Goal: Contribute content

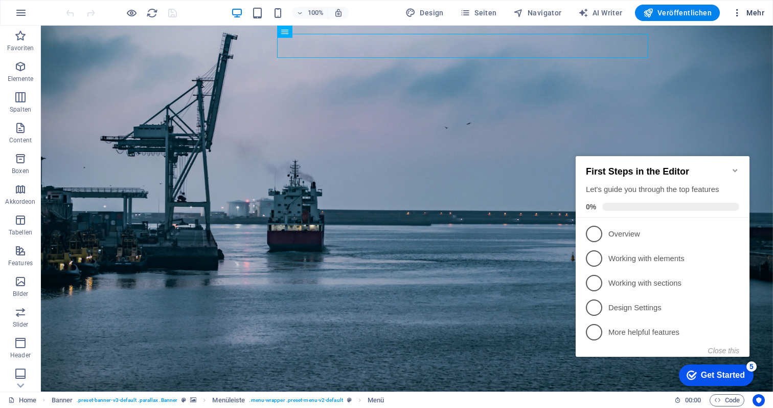
click at [754, 13] on span "Mehr" at bounding box center [748, 13] width 32 height 10
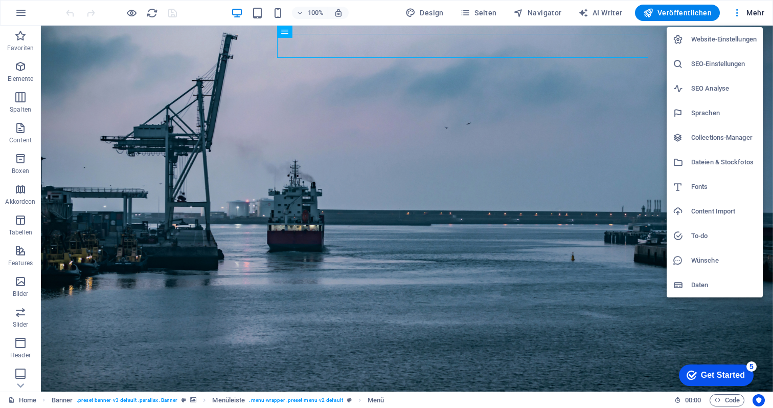
click at [479, 14] on div at bounding box center [386, 204] width 773 height 408
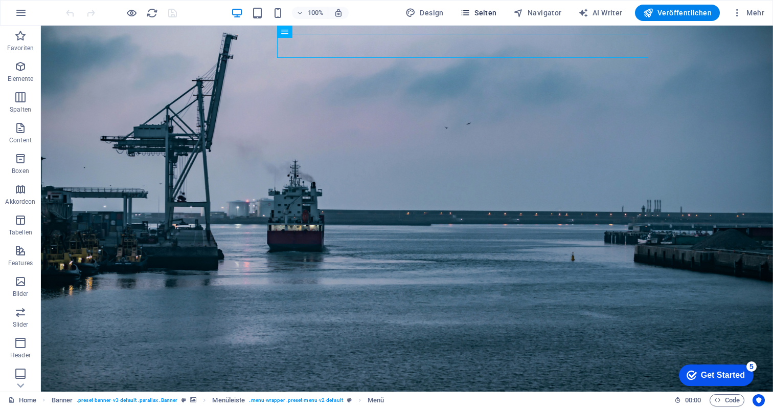
click at [481, 12] on span "Seiten" at bounding box center [478, 13] width 37 height 10
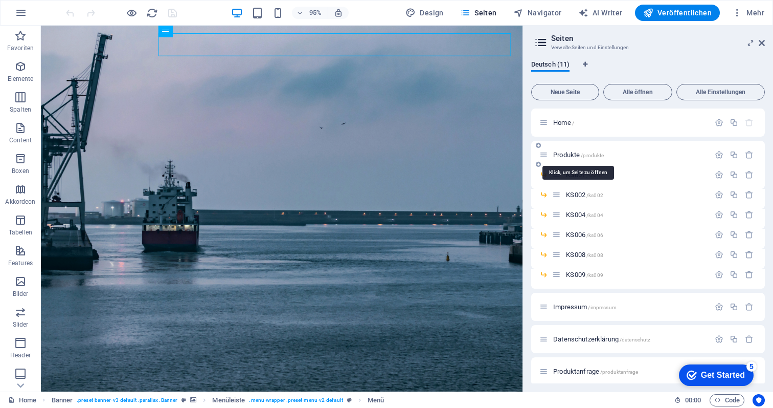
click at [579, 155] on span "Produkte /produkte" at bounding box center [578, 155] width 51 height 8
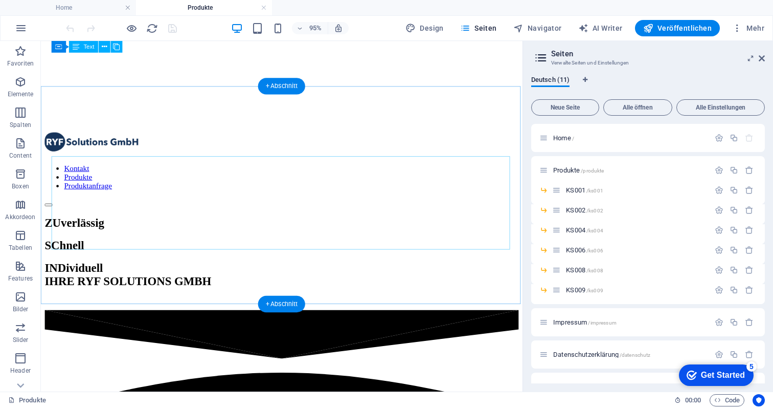
scroll to position [232, 0]
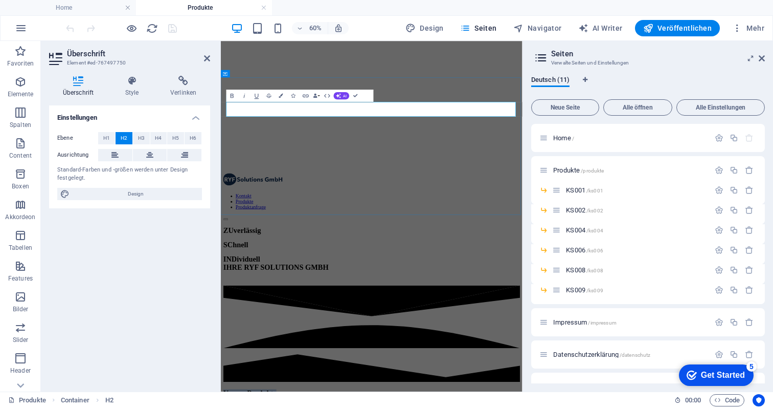
drag, startPoint x: 456, startPoint y: 159, endPoint x: 568, endPoint y: 159, distance: 111.5
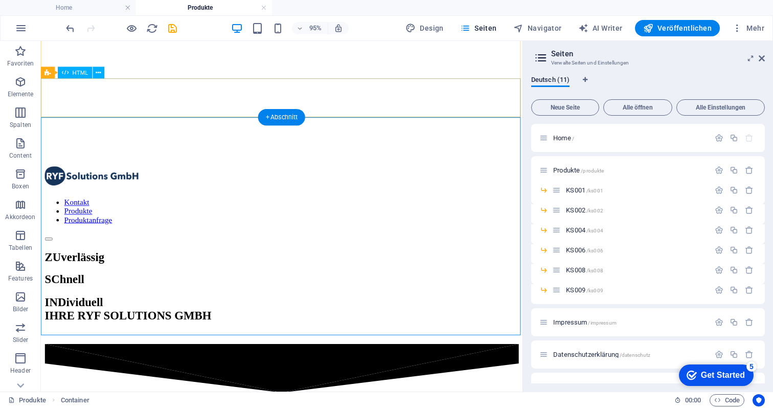
scroll to position [205, 0]
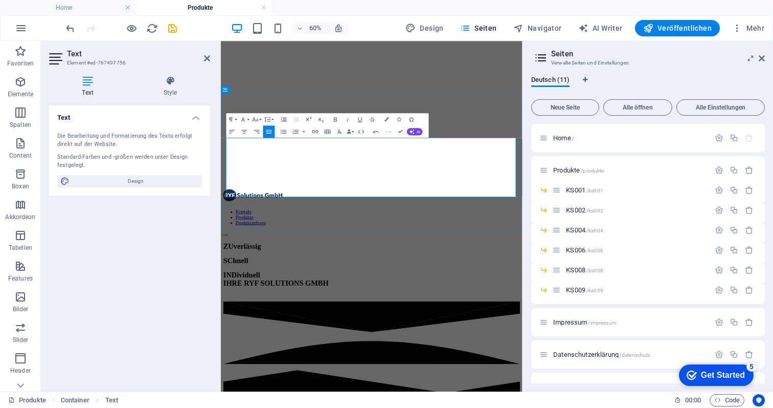
click at [673, 31] on span "Veröffentlichen" at bounding box center [677, 28] width 69 height 10
